Goal: Find contact information: Find contact information

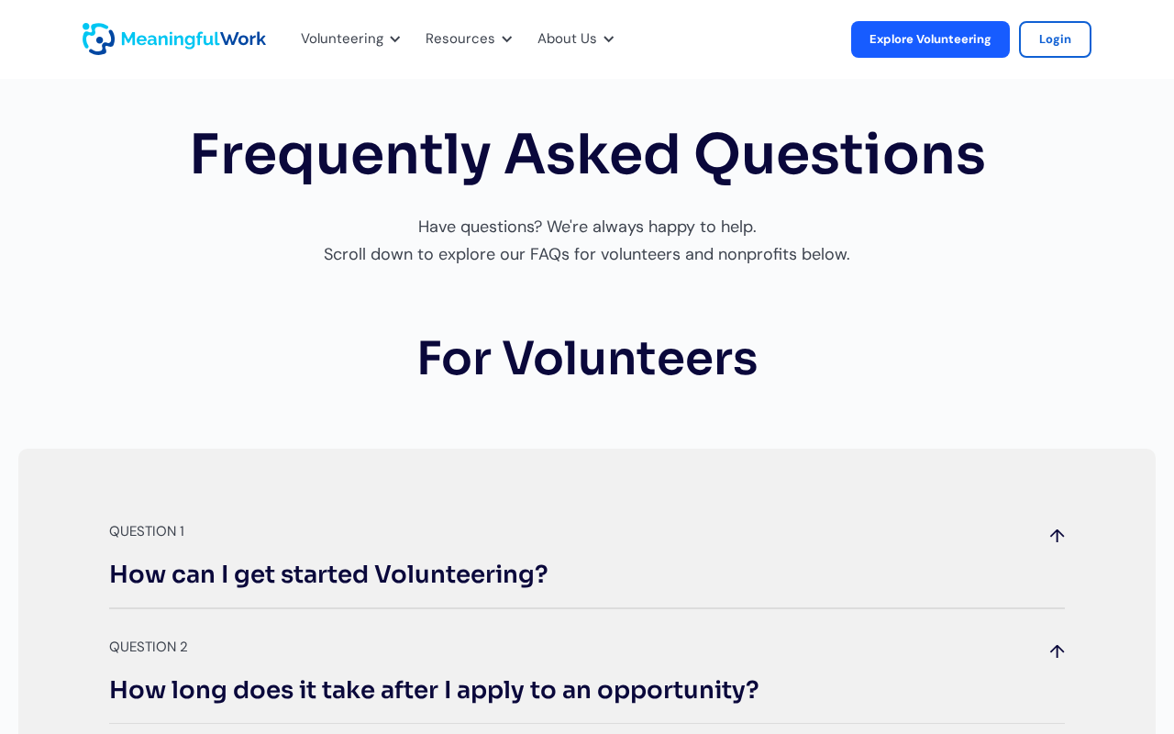
scroll to position [2078, 0]
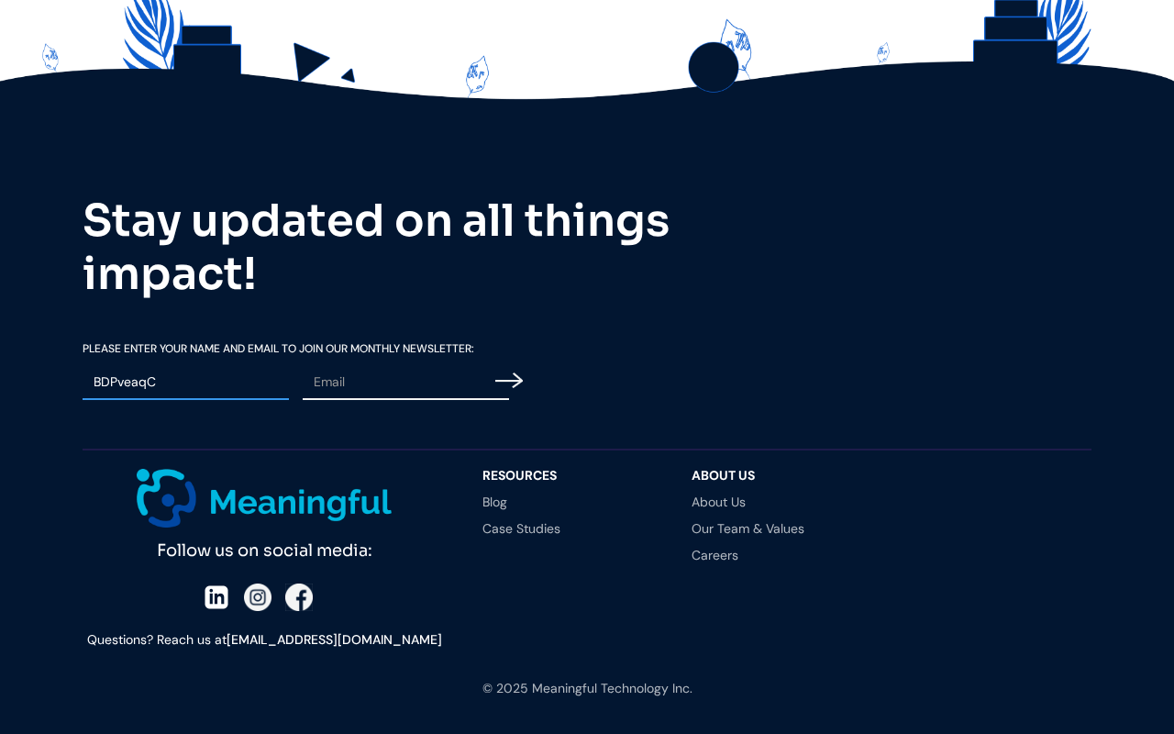
type input "BDPveaqC"
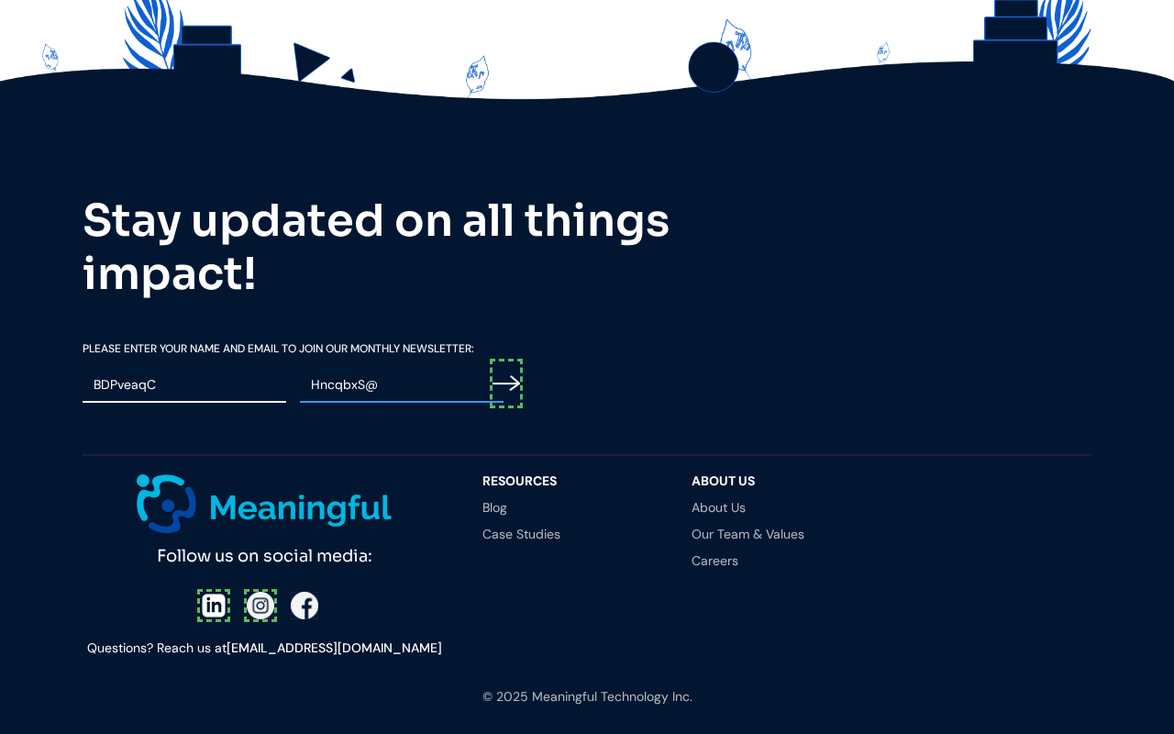
scroll to position [2084, 0]
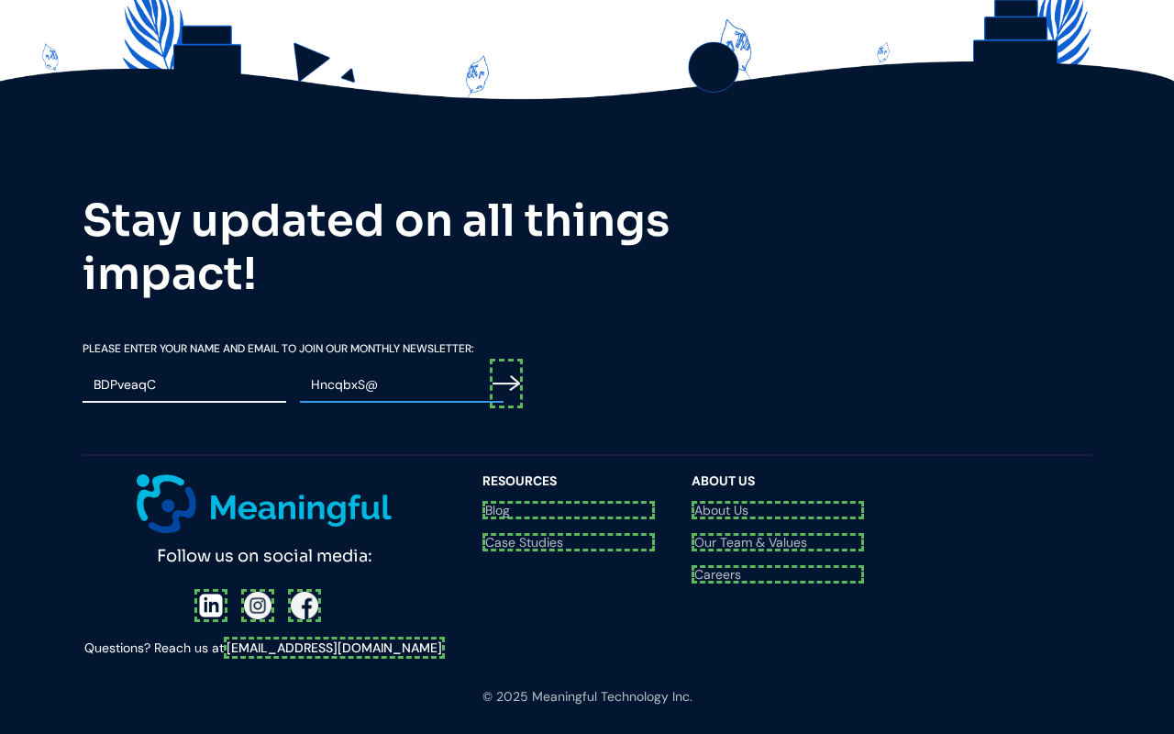
type input "HncqbxS@"
click at [509, 380] on input "Email Form" at bounding box center [506, 384] width 33 height 50
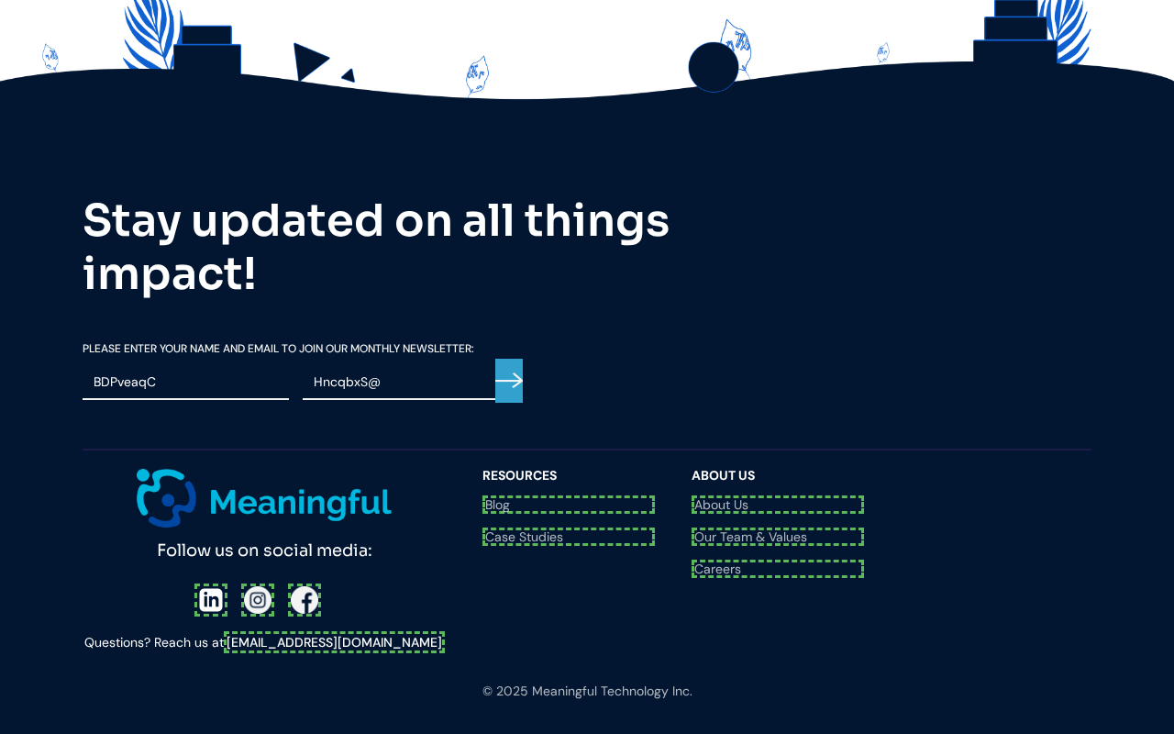
click at [210, 583] on div at bounding box center [264, 599] width 140 height 33
click at [254, 583] on div at bounding box center [264, 599] width 129 height 33
click at [298, 553] on div "Follow us on social media: Questions? Reach us at [EMAIL_ADDRESS][DOMAIN_NAME]" at bounding box center [274, 561] width 382 height 184
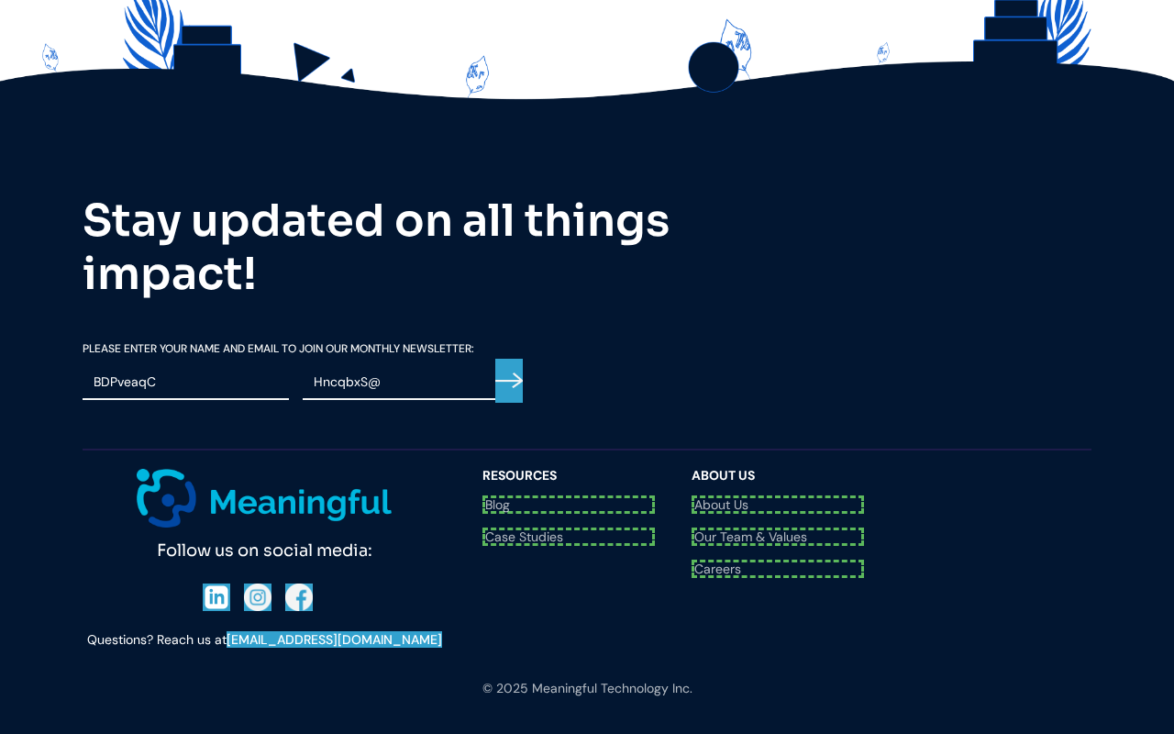
click at [334, 631] on link "[EMAIL_ADDRESS][DOMAIN_NAME]" at bounding box center [335, 639] width 216 height 17
click at [569, 502] on link "Blog" at bounding box center [568, 504] width 172 height 18
click at [569, 528] on link "Case Studies" at bounding box center [568, 531] width 172 height 18
click at [778, 502] on link "About Us" at bounding box center [778, 504] width 172 height 18
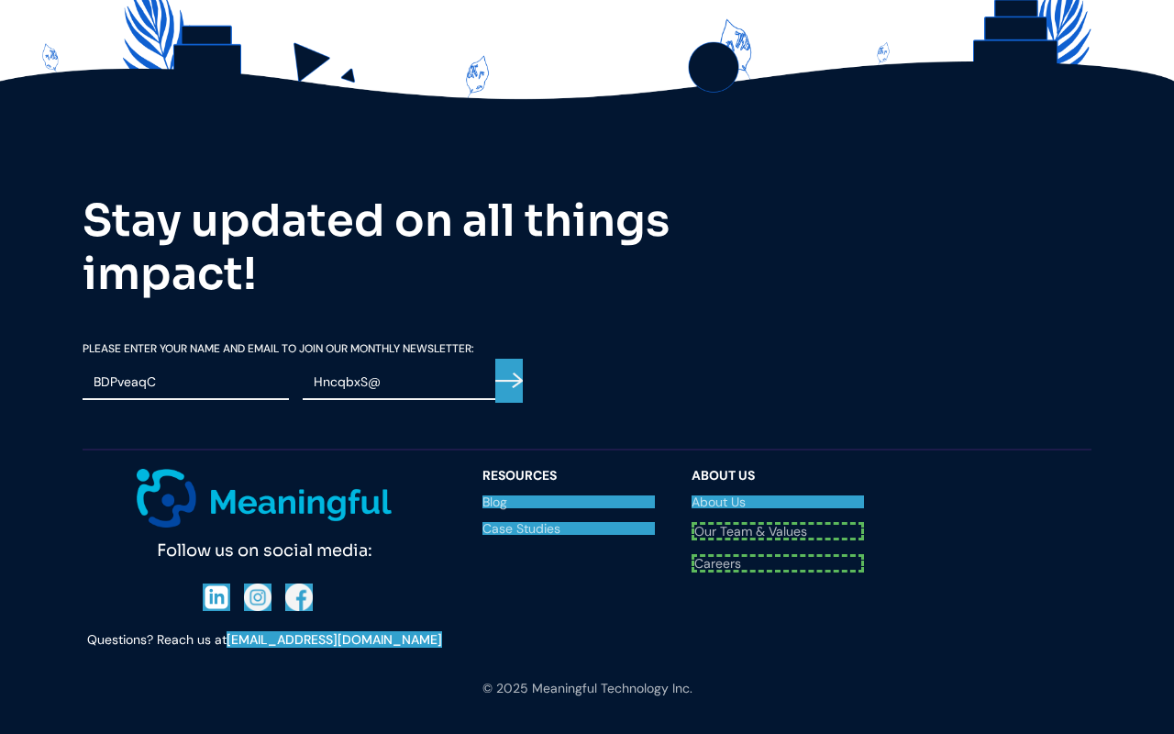
click at [778, 528] on link "Our Team & Values" at bounding box center [778, 531] width 172 height 18
click at [778, 555] on link "Careers" at bounding box center [778, 555] width 172 height 13
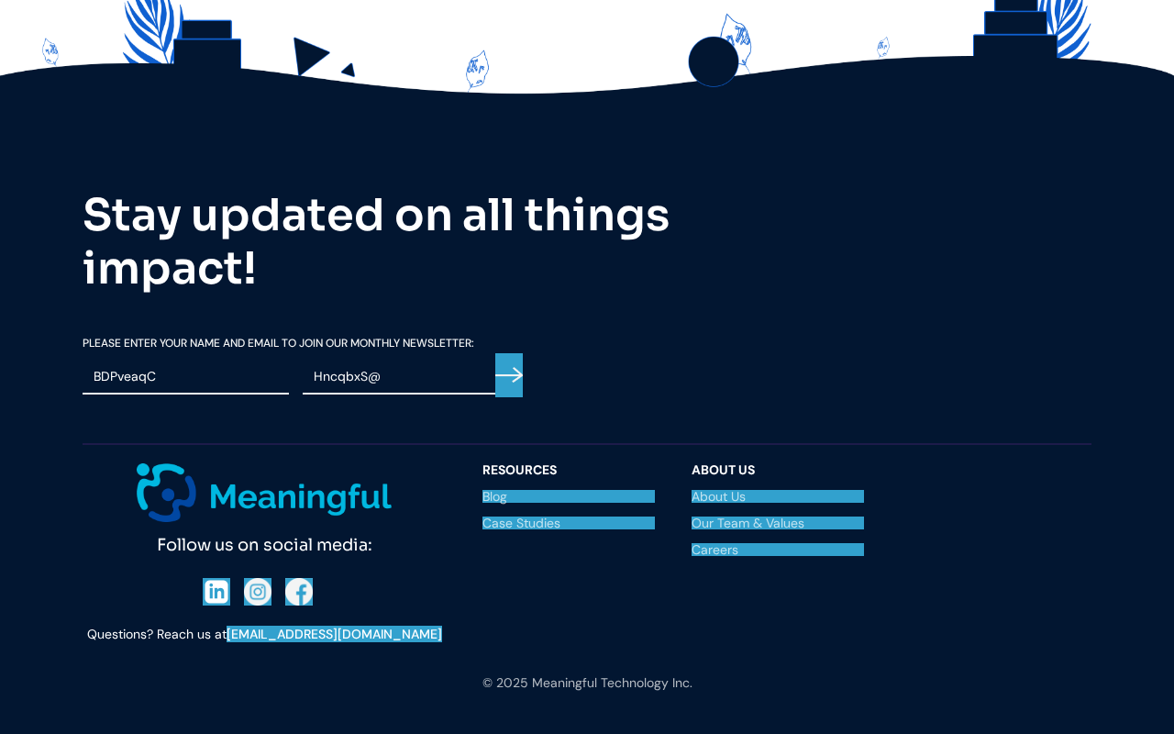
scroll to position [2078, 0]
